Goal: Transaction & Acquisition: Book appointment/travel/reservation

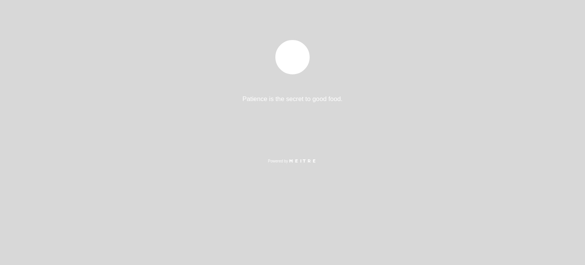
select select "es"
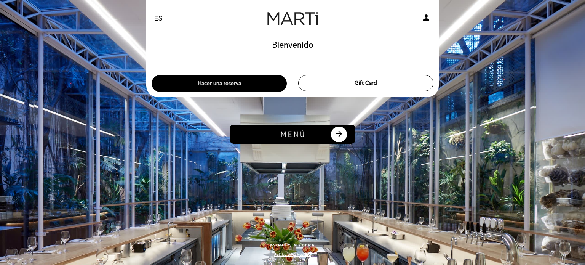
click at [224, 85] on button "Hacer una reserva" at bounding box center [219, 83] width 135 height 17
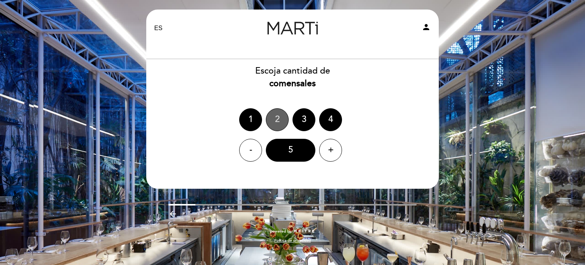
click at [276, 119] on div "2" at bounding box center [277, 119] width 23 height 23
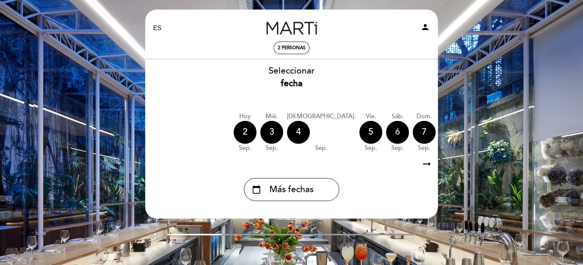
click at [386, 131] on div "6" at bounding box center [397, 132] width 23 height 23
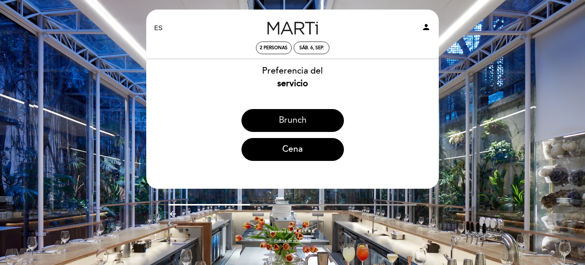
click at [294, 120] on button "Brunch" at bounding box center [293, 120] width 103 height 23
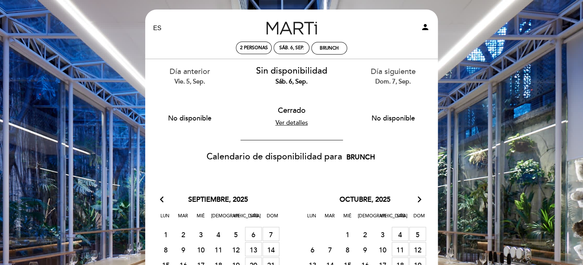
click at [285, 121] on link "Ver detalles" at bounding box center [291, 123] width 32 height 8
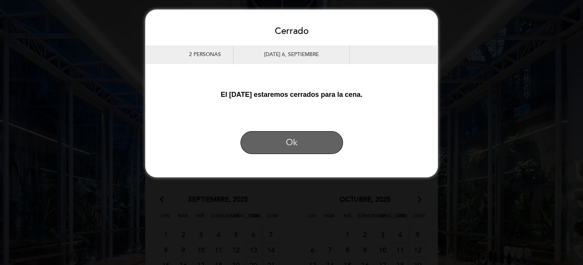
click at [283, 138] on button "Ok" at bounding box center [291, 142] width 103 height 23
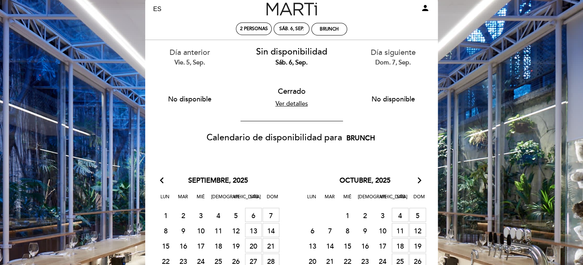
scroll to position [38, 0]
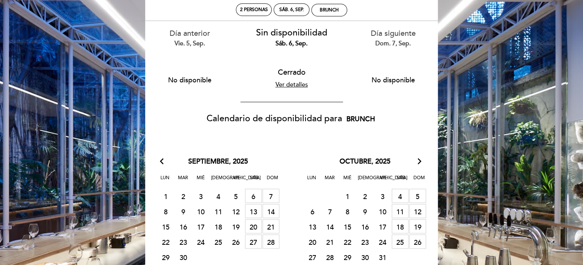
click at [248, 212] on span "13 [GEOGRAPHIC_DATA]" at bounding box center [253, 211] width 17 height 14
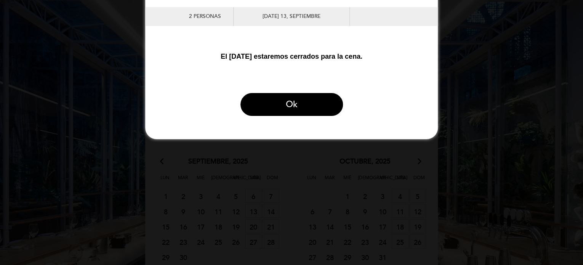
scroll to position [0, 0]
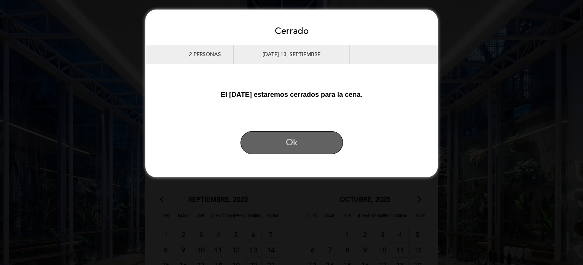
click at [290, 142] on button "Ok" at bounding box center [291, 142] width 103 height 23
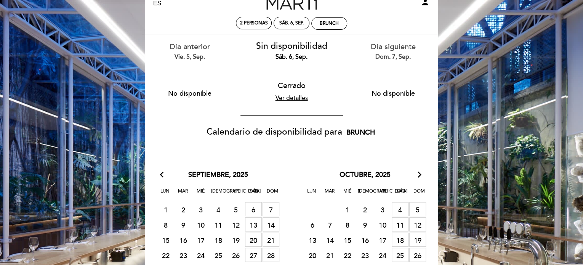
scroll to position [38, 0]
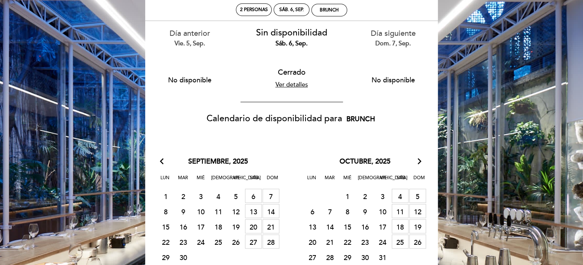
click at [258, 239] on span "27 [GEOGRAPHIC_DATA]" at bounding box center [253, 241] width 17 height 14
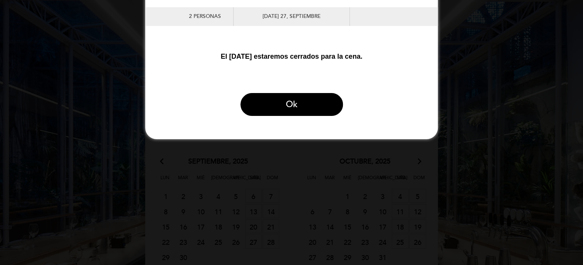
scroll to position [0, 0]
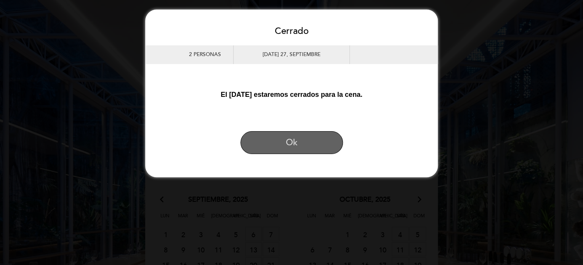
click at [287, 140] on button "Ok" at bounding box center [291, 142] width 103 height 23
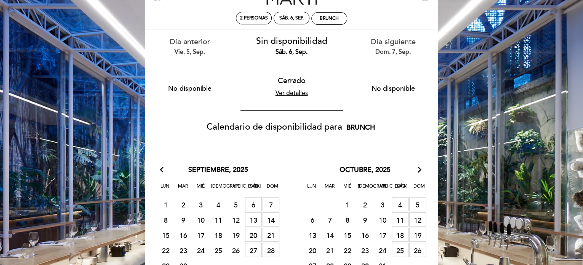
scroll to position [38, 0]
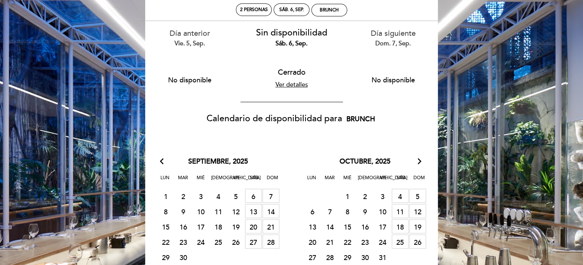
click at [394, 241] on span "25 [GEOGRAPHIC_DATA]" at bounding box center [400, 241] width 17 height 14
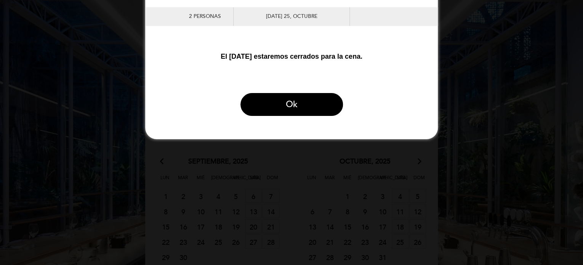
scroll to position [0, 0]
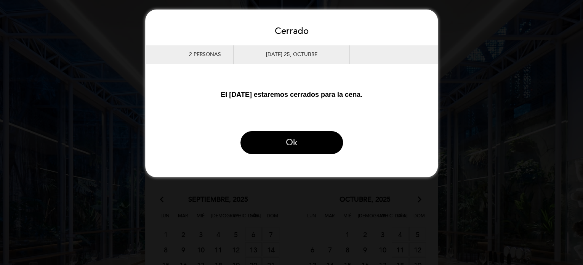
click at [302, 145] on button "Ok" at bounding box center [291, 142] width 103 height 23
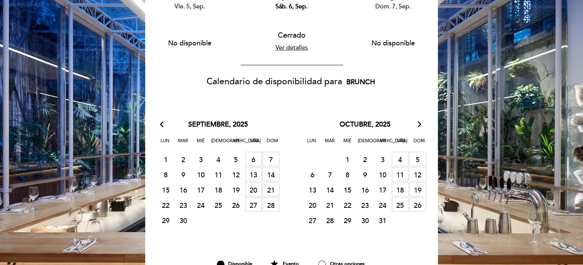
scroll to position [70, 0]
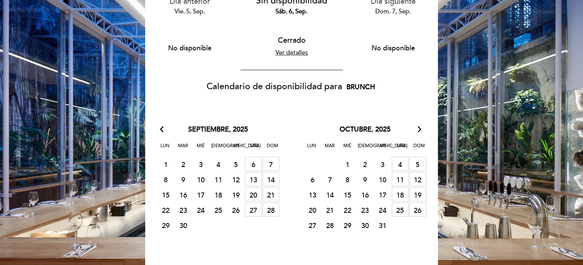
click at [272, 161] on span "7 [GEOGRAPHIC_DATA]" at bounding box center [271, 164] width 17 height 14
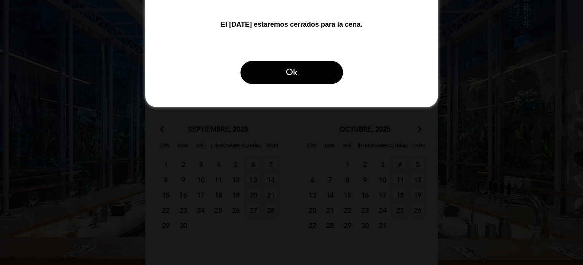
scroll to position [0, 0]
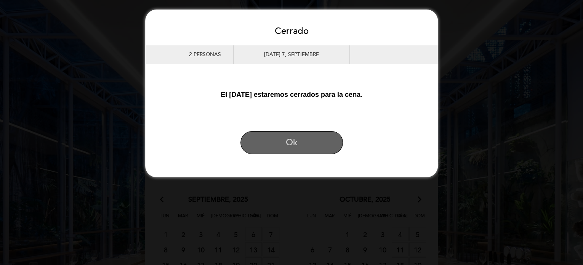
click at [301, 142] on button "Ok" at bounding box center [291, 142] width 103 height 23
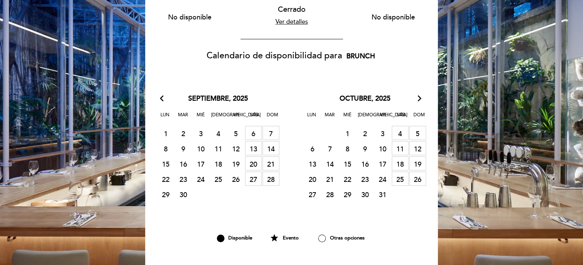
scroll to position [114, 0]
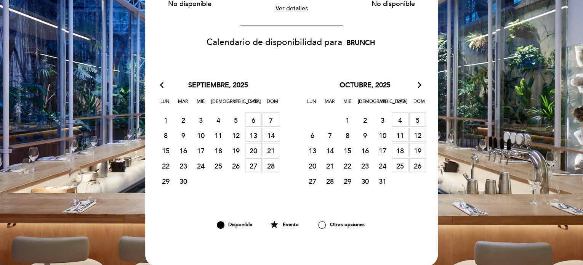
click at [421, 83] on icon "arrow_forward_ios" at bounding box center [419, 85] width 7 height 10
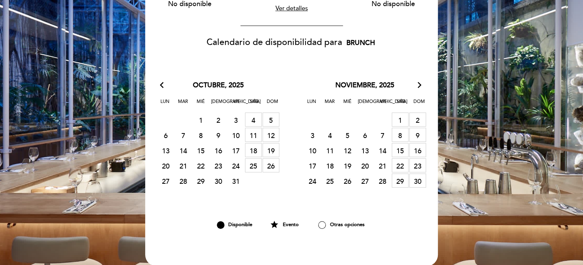
click at [421, 83] on icon "arrow_forward_ios" at bounding box center [419, 85] width 7 height 10
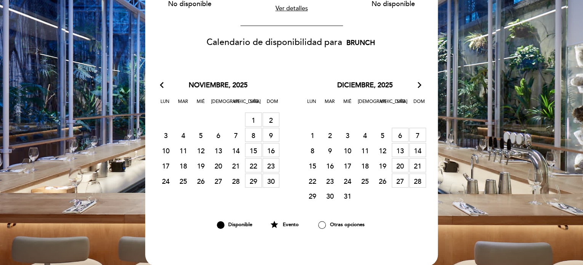
click at [421, 83] on icon "arrow_forward_ios" at bounding box center [419, 85] width 7 height 10
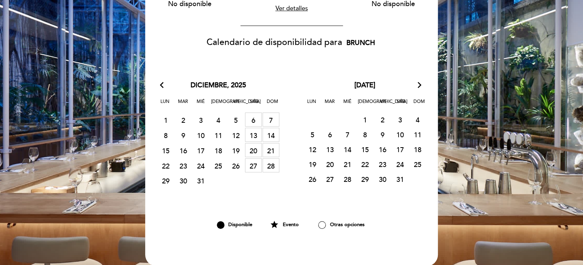
click at [421, 83] on icon "arrow_forward_ios" at bounding box center [419, 85] width 7 height 10
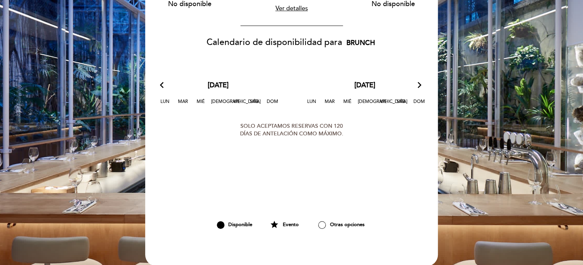
click at [161, 88] on icon "arrow_back_ios" at bounding box center [163, 85] width 7 height 10
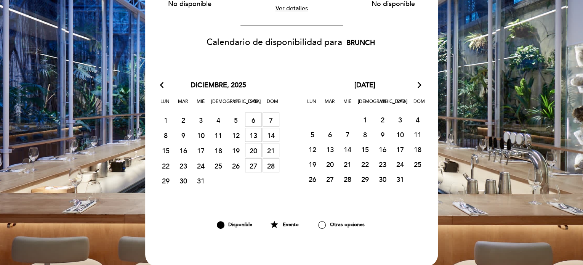
click at [161, 88] on icon "arrow_back_ios" at bounding box center [163, 85] width 7 height 10
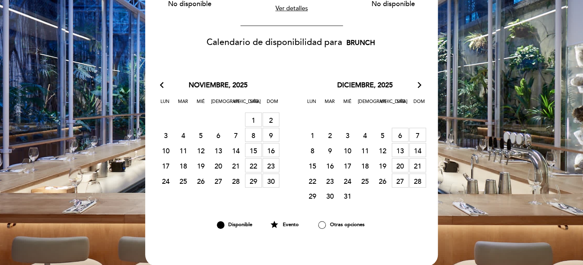
click at [161, 88] on icon "arrow_back_ios" at bounding box center [163, 85] width 7 height 10
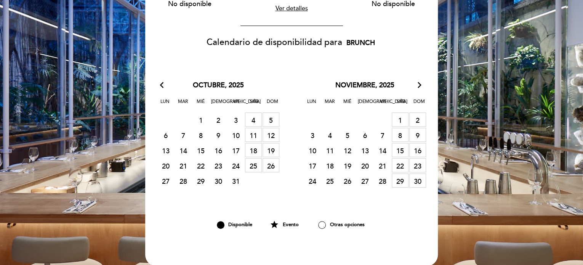
click at [249, 151] on span "18 [GEOGRAPHIC_DATA]" at bounding box center [253, 150] width 17 height 14
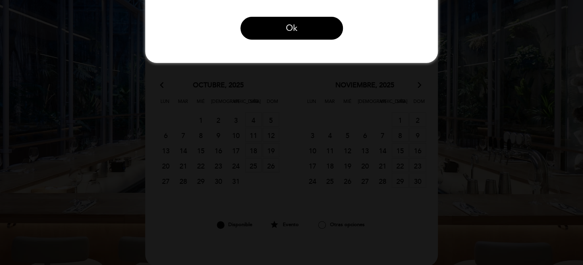
scroll to position [0, 0]
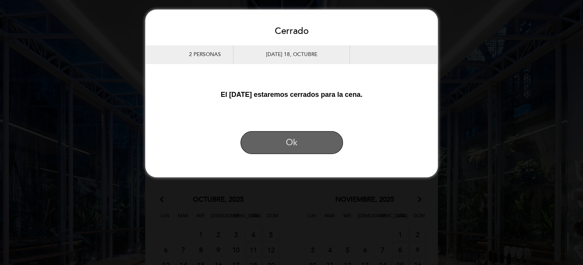
click at [284, 143] on button "Ok" at bounding box center [291, 142] width 103 height 23
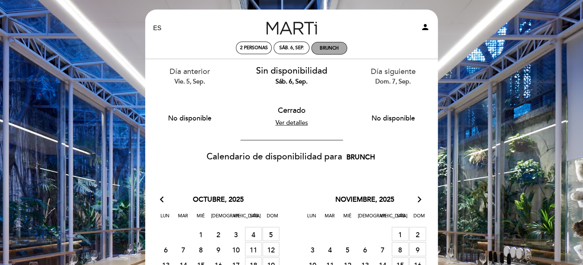
click at [335, 46] on div "Brunch" at bounding box center [329, 48] width 19 height 6
select select "? undefined:undefined ?"
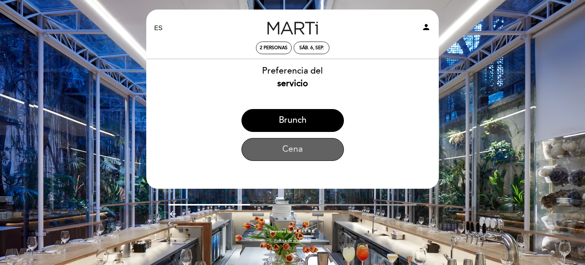
click at [280, 144] on button "Cena" at bounding box center [293, 149] width 103 height 23
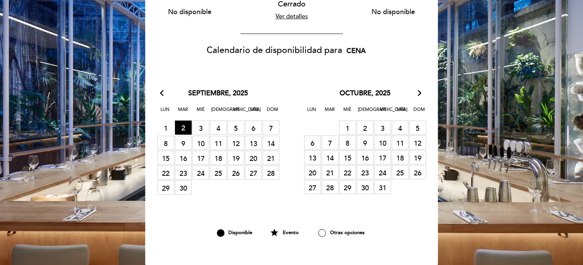
scroll to position [152, 0]
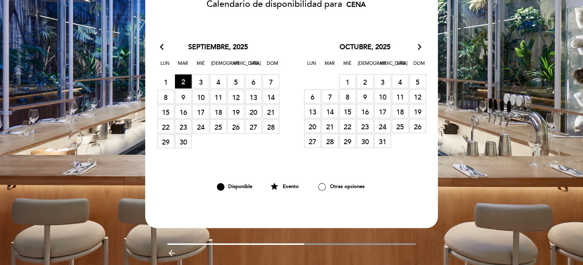
click at [419, 46] on icon "arrow_forward_ios" at bounding box center [419, 47] width 7 height 10
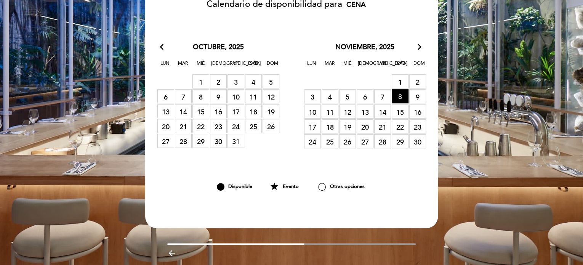
click at [401, 98] on span "8 RESERVAS DISPONIBLES" at bounding box center [400, 96] width 17 height 14
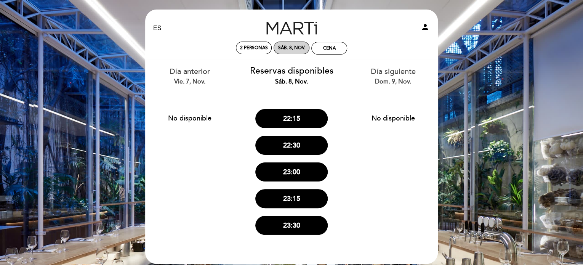
click at [296, 45] on div "sáb. 8, nov." at bounding box center [291, 48] width 27 height 6
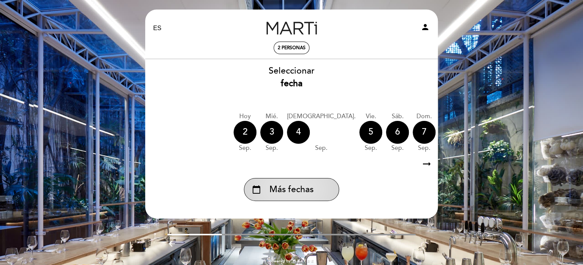
click at [299, 184] on span "Más fechas" at bounding box center [291, 189] width 44 height 13
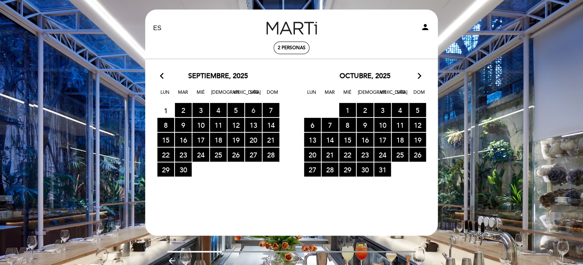
click at [255, 105] on span "6 RESERVAS DISPONIBLES" at bounding box center [253, 110] width 17 height 14
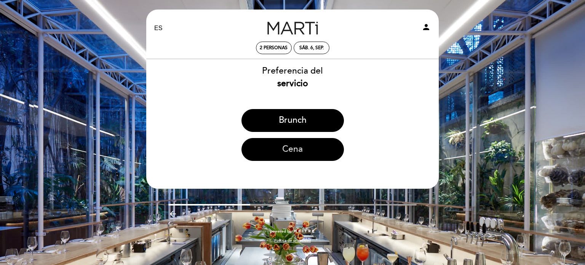
click at [280, 149] on button "Cena" at bounding box center [293, 149] width 103 height 23
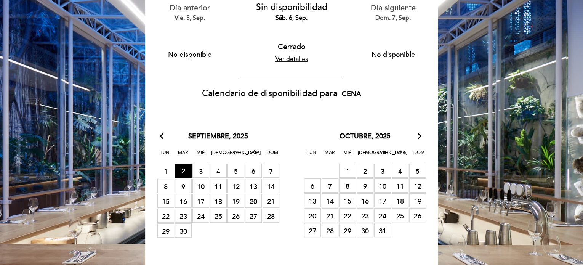
scroll to position [76, 0]
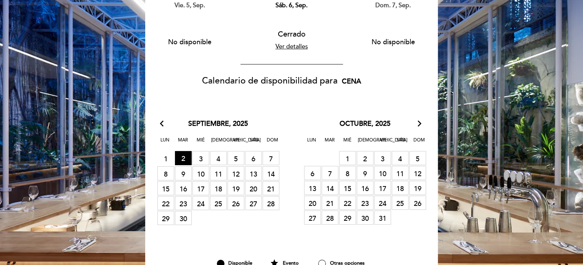
click at [419, 122] on icon "arrow_forward_ios" at bounding box center [419, 124] width 7 height 10
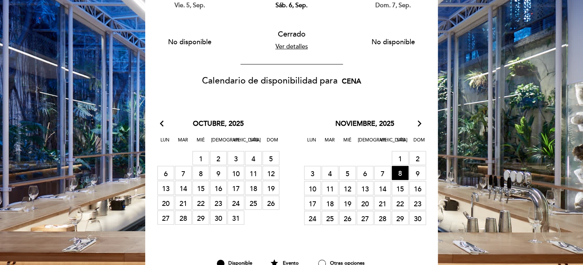
click at [419, 122] on icon "arrow_forward_ios" at bounding box center [419, 124] width 7 height 10
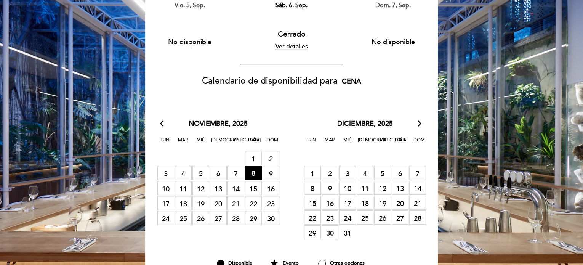
click at [419, 122] on icon "arrow_forward_ios" at bounding box center [419, 124] width 7 height 10
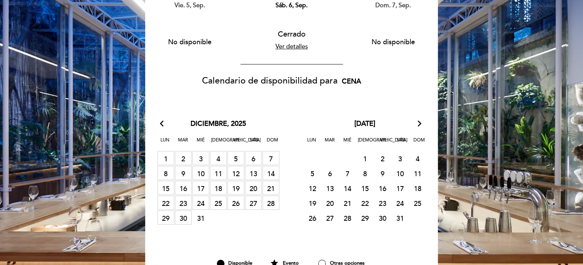
click at [419, 122] on icon "arrow_forward_ios" at bounding box center [419, 124] width 7 height 10
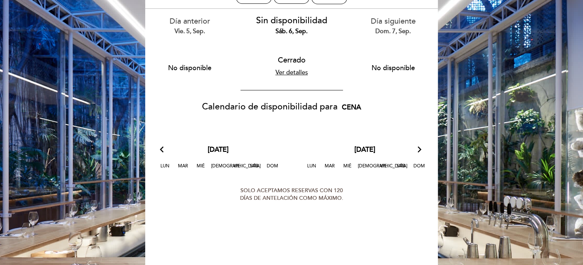
scroll to position [0, 0]
